Goal: Feedback & Contribution: Contribute content

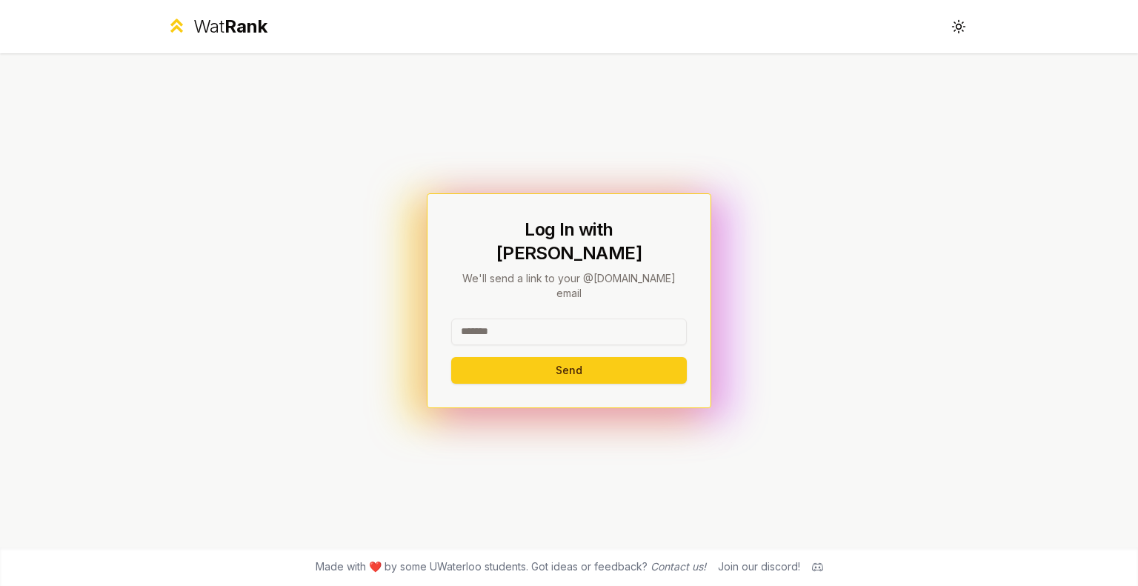
click at [537, 297] on div "Log In with WatIAM We'll send a link to your @uwaterloo.ca email Send" at bounding box center [569, 301] width 236 height 166
click at [540, 319] on input at bounding box center [569, 332] width 236 height 27
type input "*******"
click at [451, 357] on button "Send" at bounding box center [569, 370] width 236 height 27
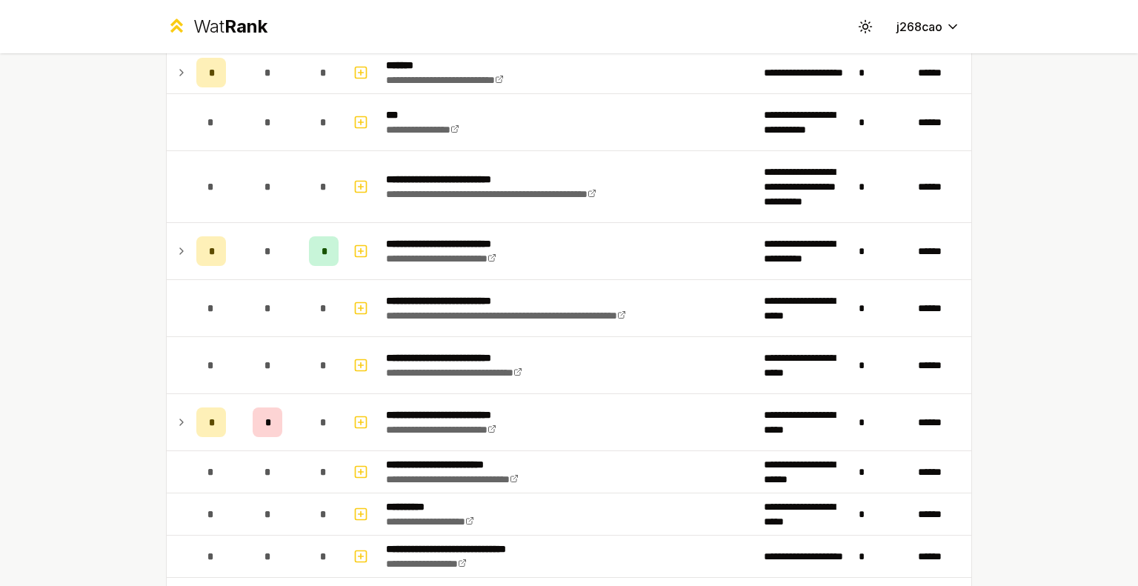
scroll to position [1038, 0]
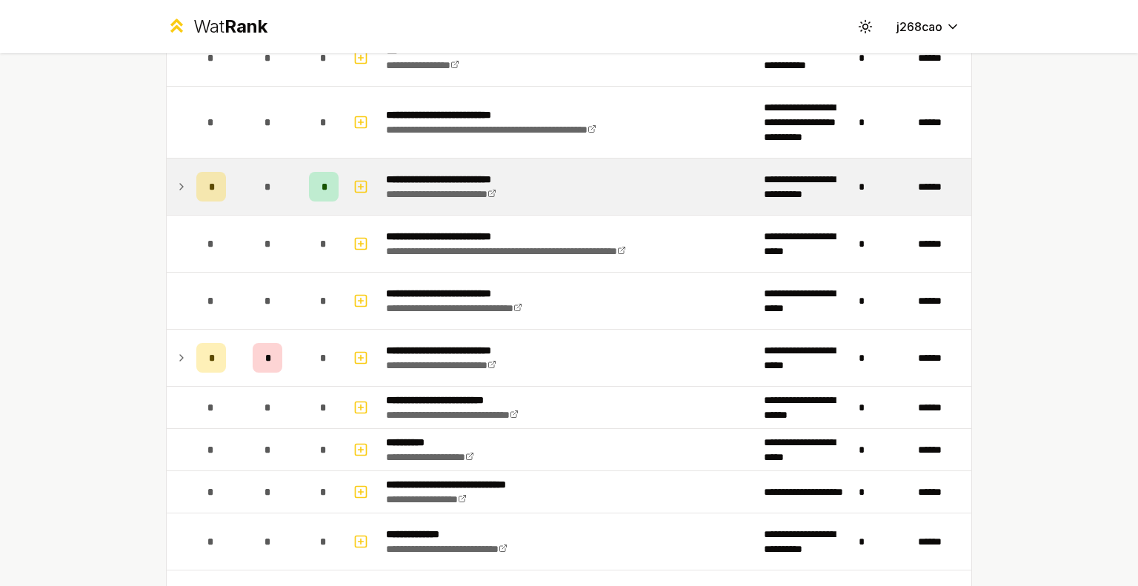
click at [190, 183] on td "*" at bounding box center [211, 187] width 42 height 56
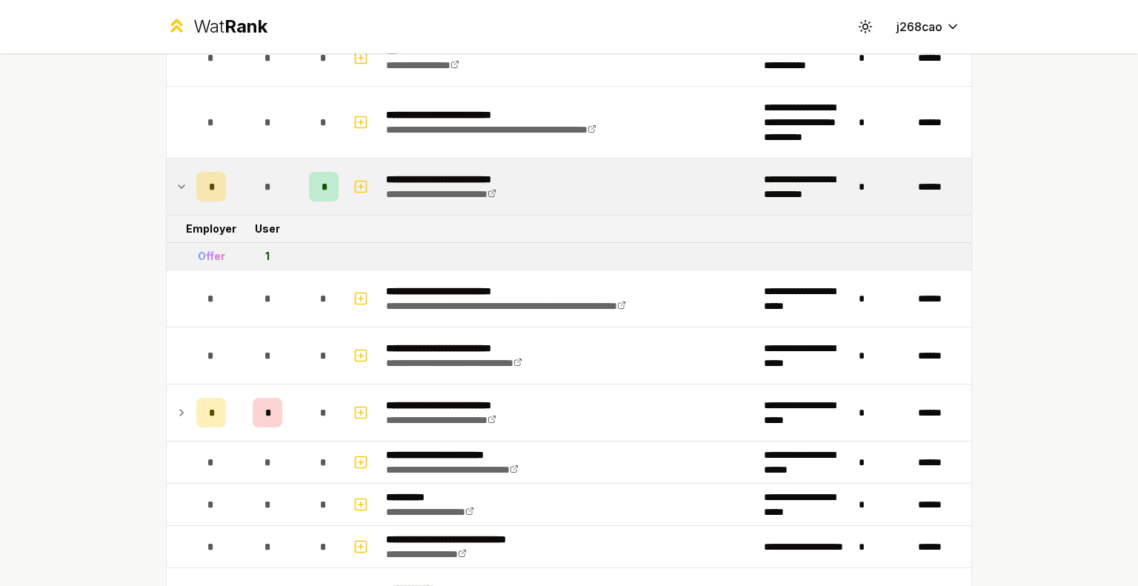
click at [181, 184] on icon at bounding box center [182, 187] width 12 height 18
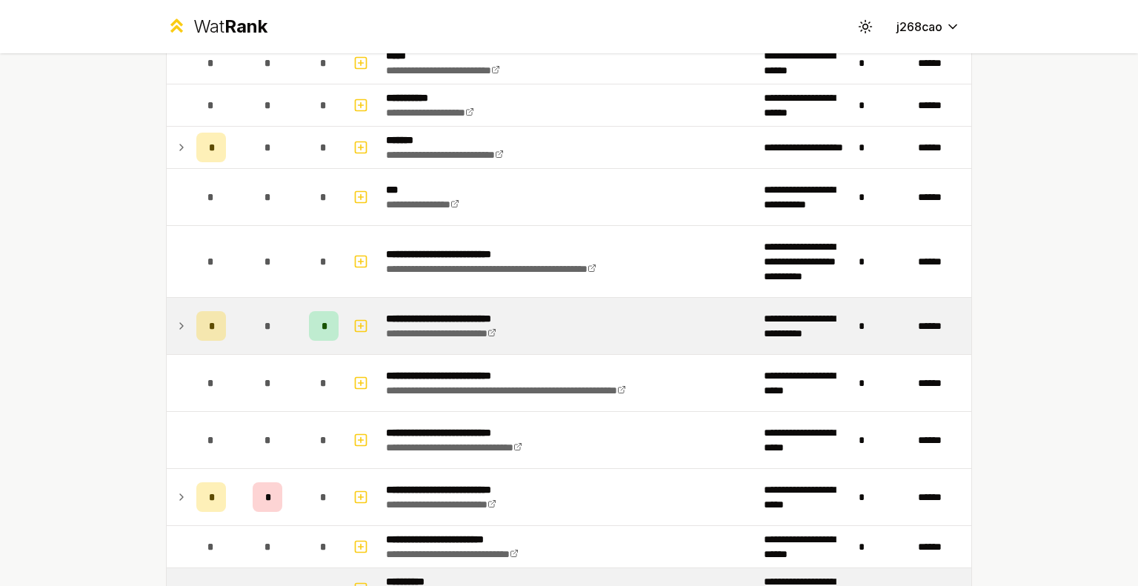
scroll to position [1003, 0]
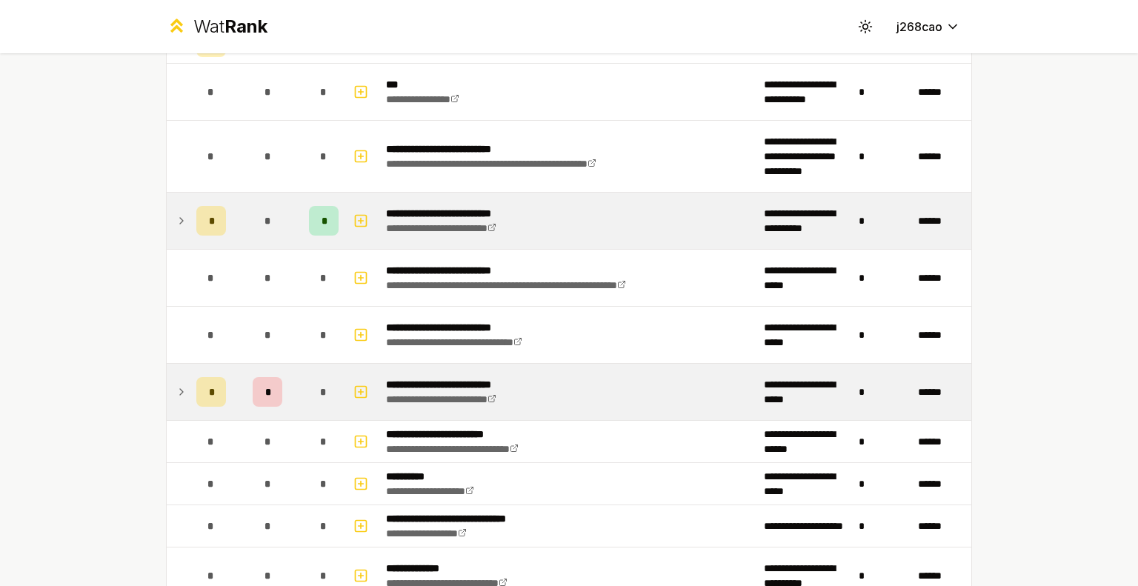
click at [176, 383] on icon at bounding box center [182, 392] width 12 height 18
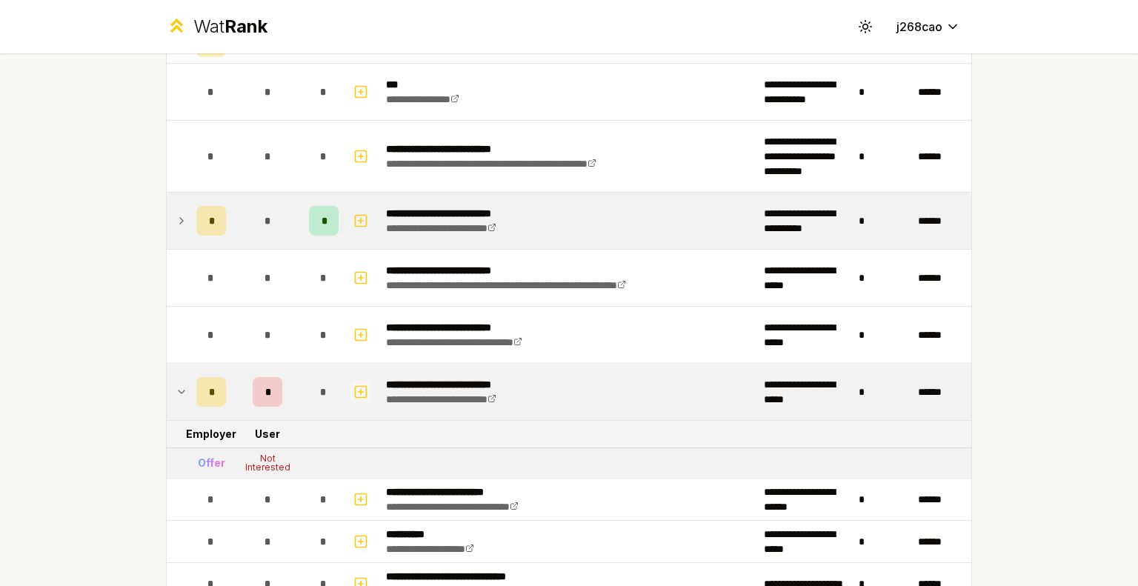
click at [354, 391] on icon "button" at bounding box center [361, 392] width 15 height 18
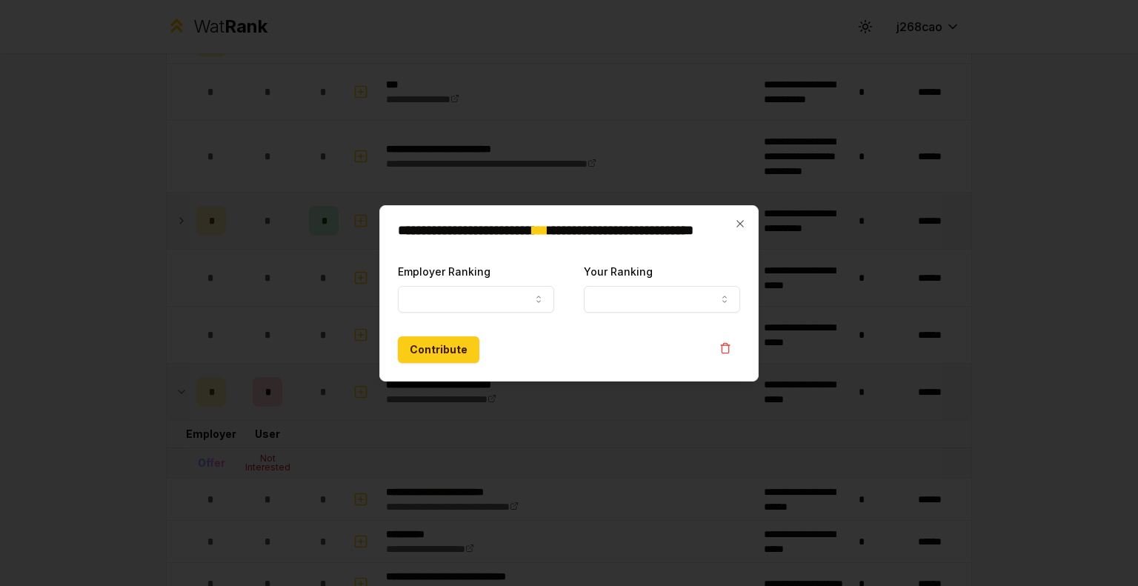
select select
click at [511, 304] on button "Employer Ranking" at bounding box center [476, 299] width 156 height 27
select select "*****"
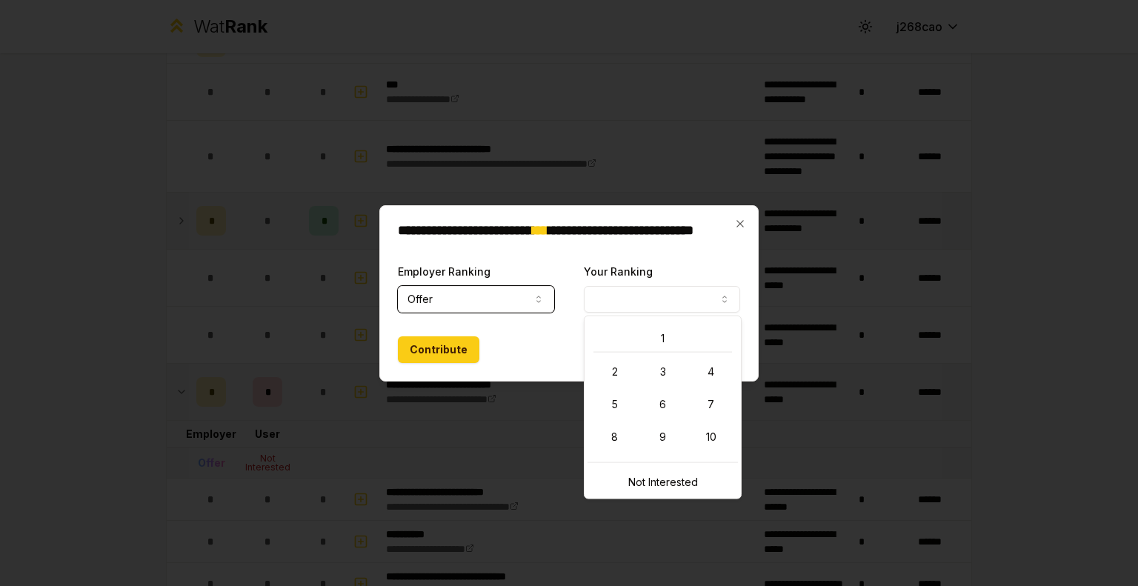
click at [640, 305] on button "Your Ranking" at bounding box center [662, 299] width 156 height 27
select select "*"
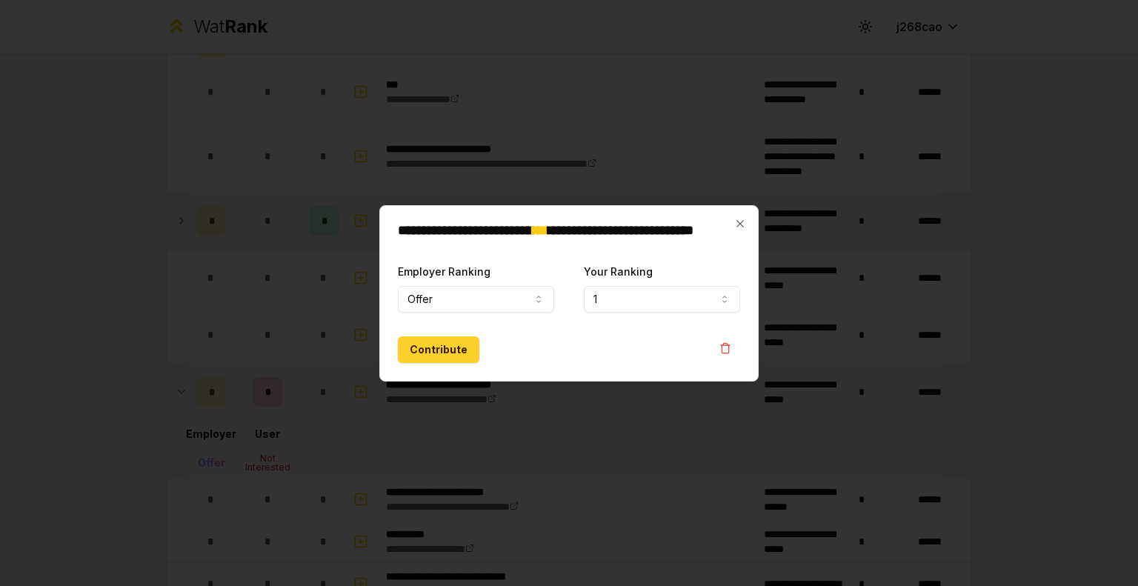
click at [456, 348] on button "Contribute" at bounding box center [439, 349] width 82 height 27
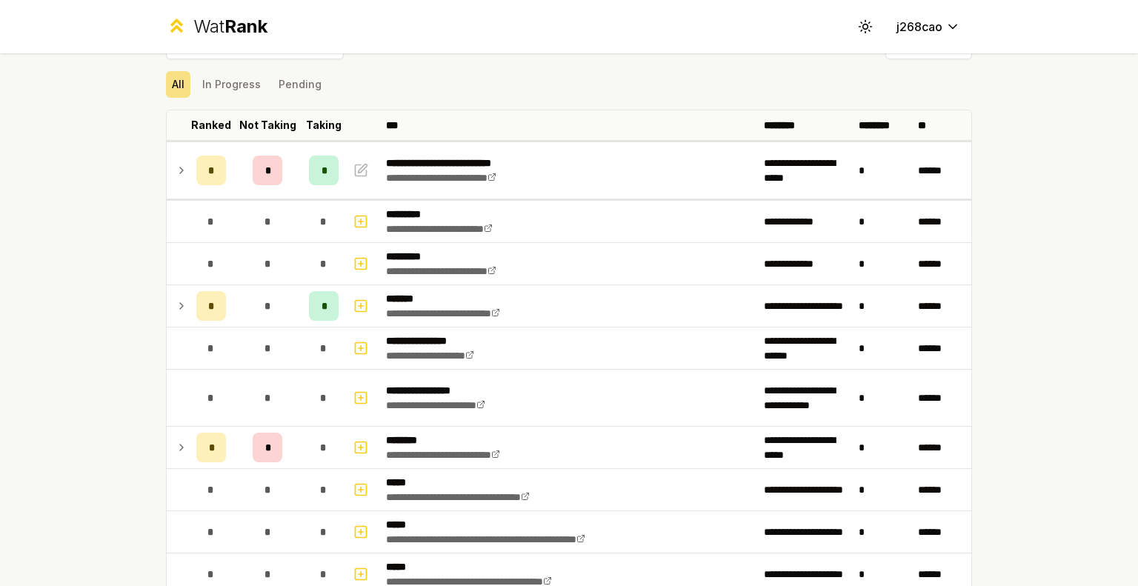
scroll to position [33, 0]
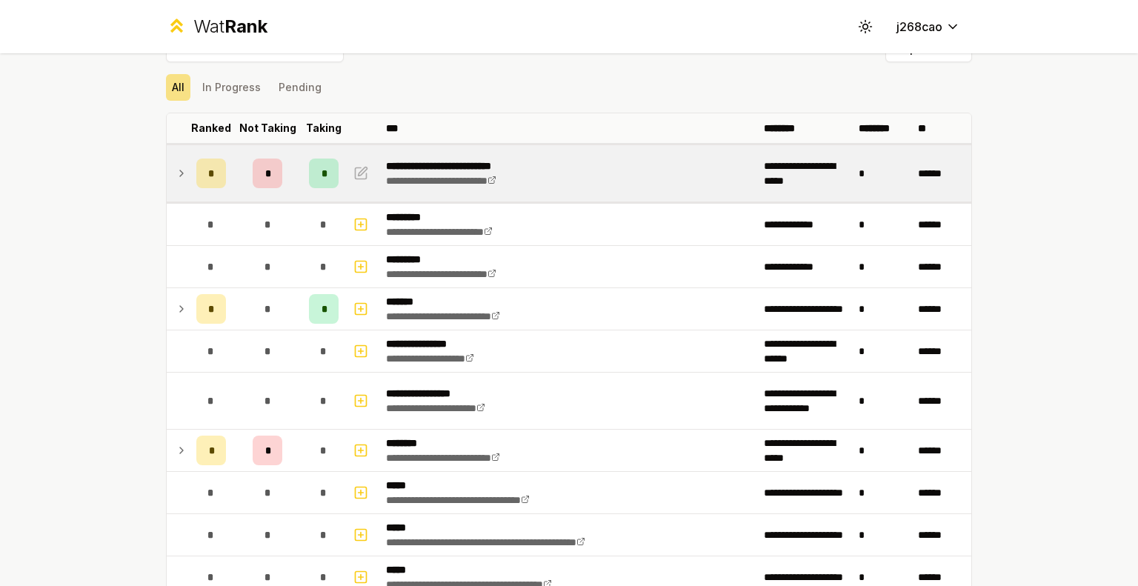
click at [176, 177] on icon at bounding box center [182, 174] width 12 height 18
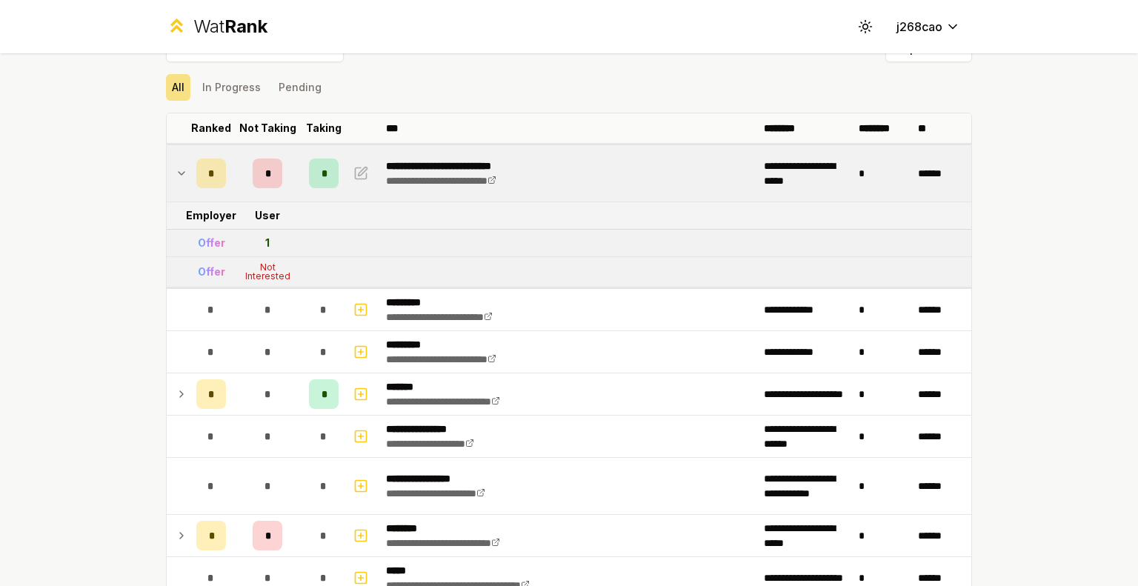
click at [181, 170] on icon at bounding box center [182, 174] width 12 height 18
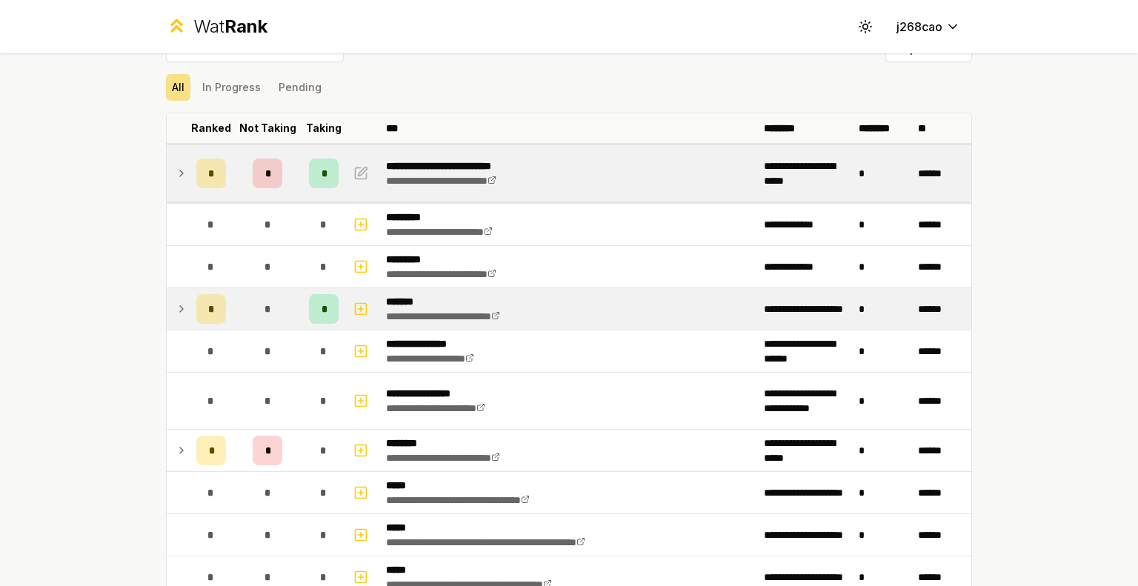
click at [182, 314] on td at bounding box center [179, 309] width 24 height 42
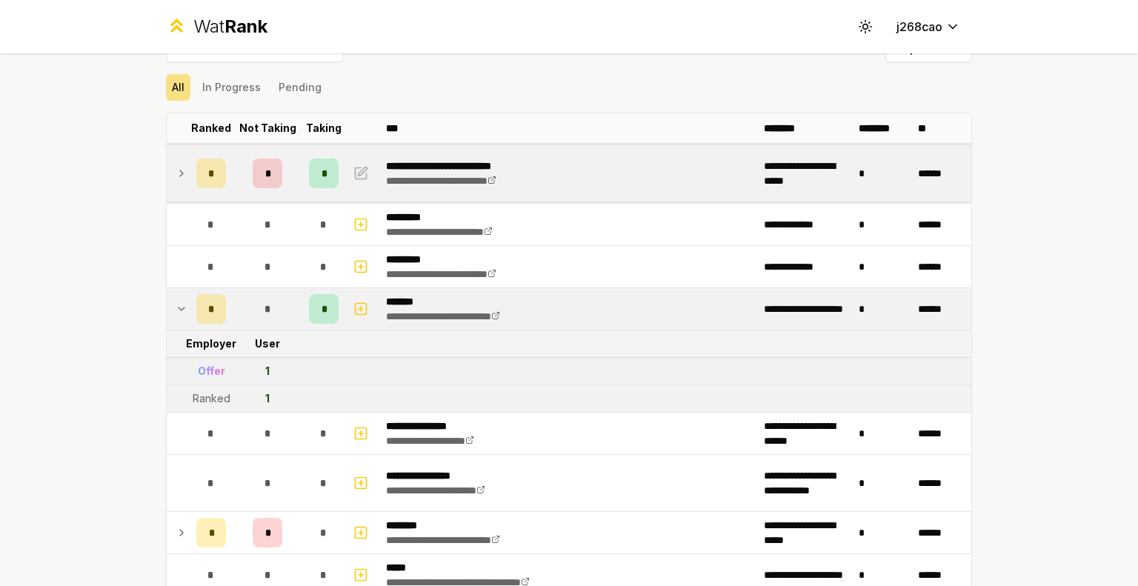
click at [183, 313] on td at bounding box center [179, 309] width 24 height 42
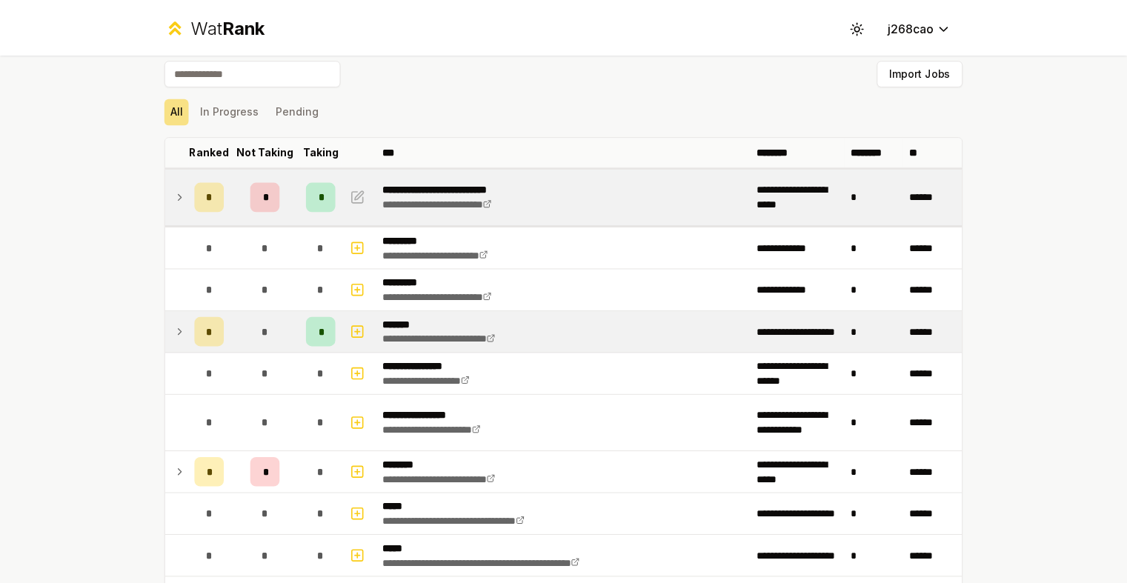
scroll to position [0, 0]
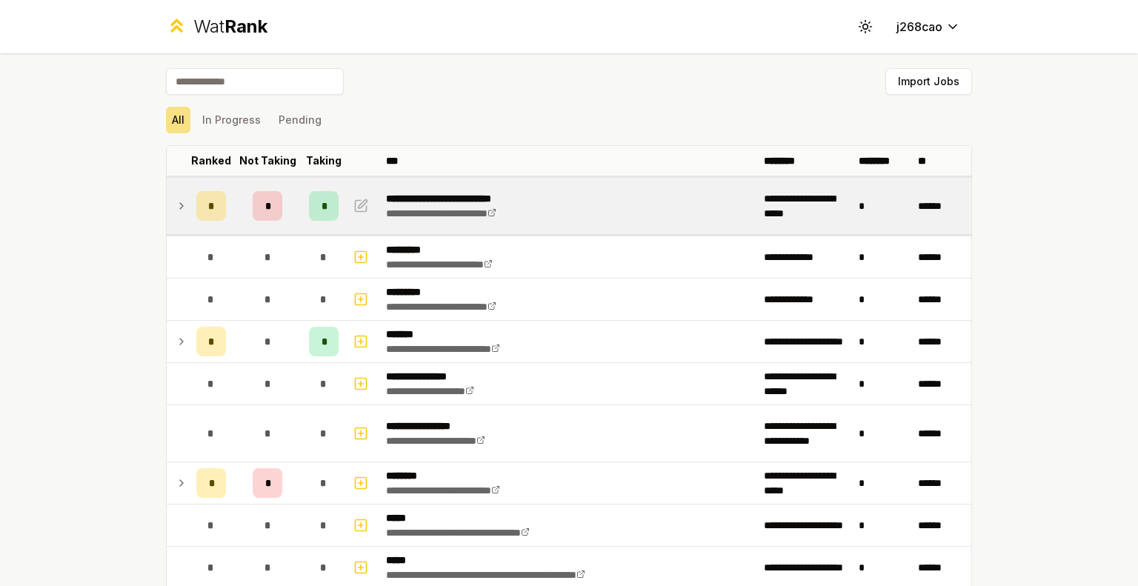
click at [225, 26] on span "Rank" at bounding box center [246, 26] width 43 height 21
